Goal: Use online tool/utility: Use online tool/utility

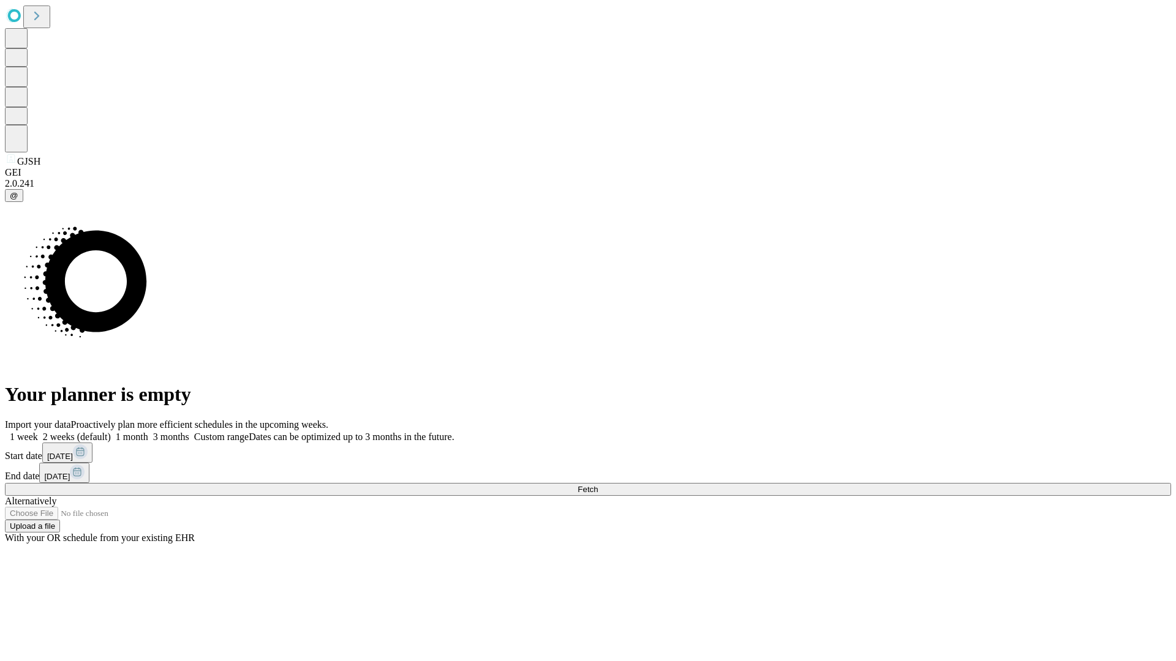
click at [598, 485] on span "Fetch" at bounding box center [588, 489] width 20 height 9
